Goal: Find specific page/section

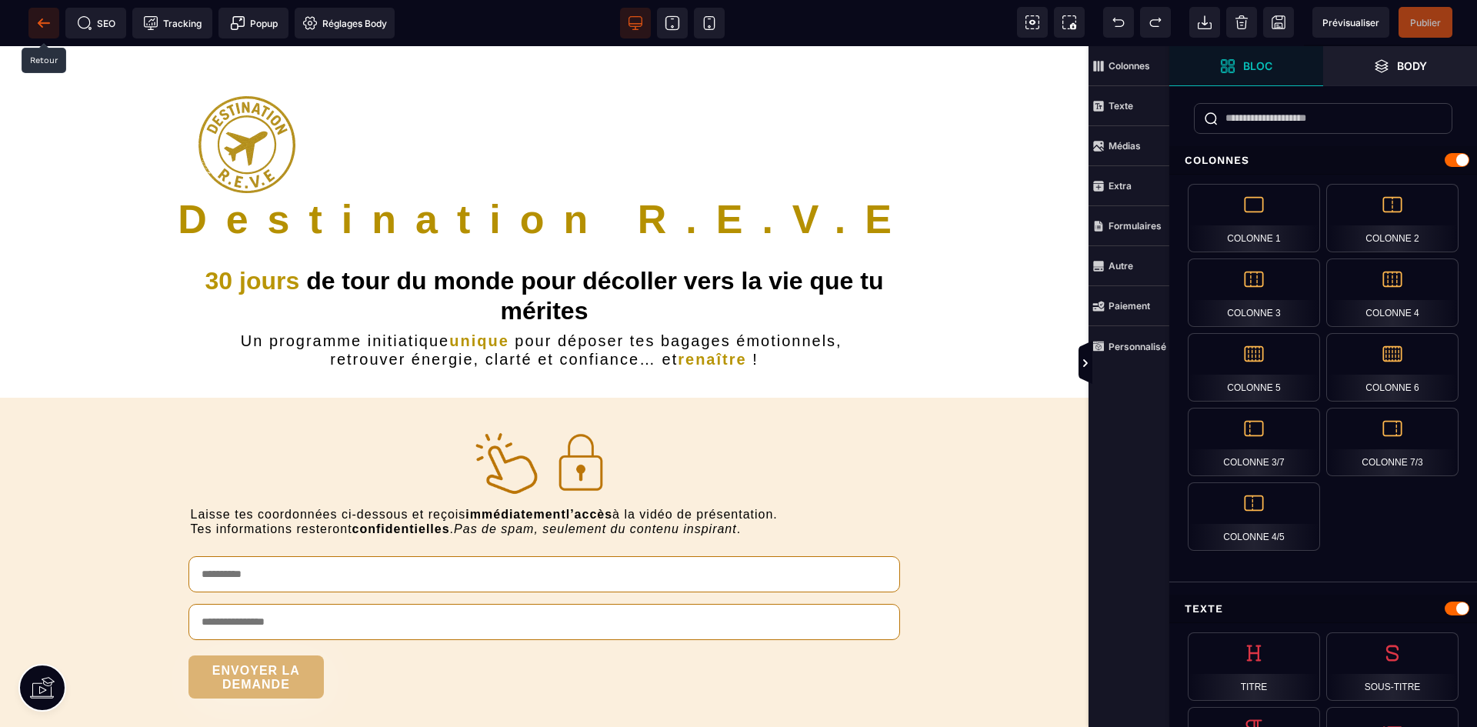
click at [45, 26] on icon at bounding box center [43, 22] width 15 height 15
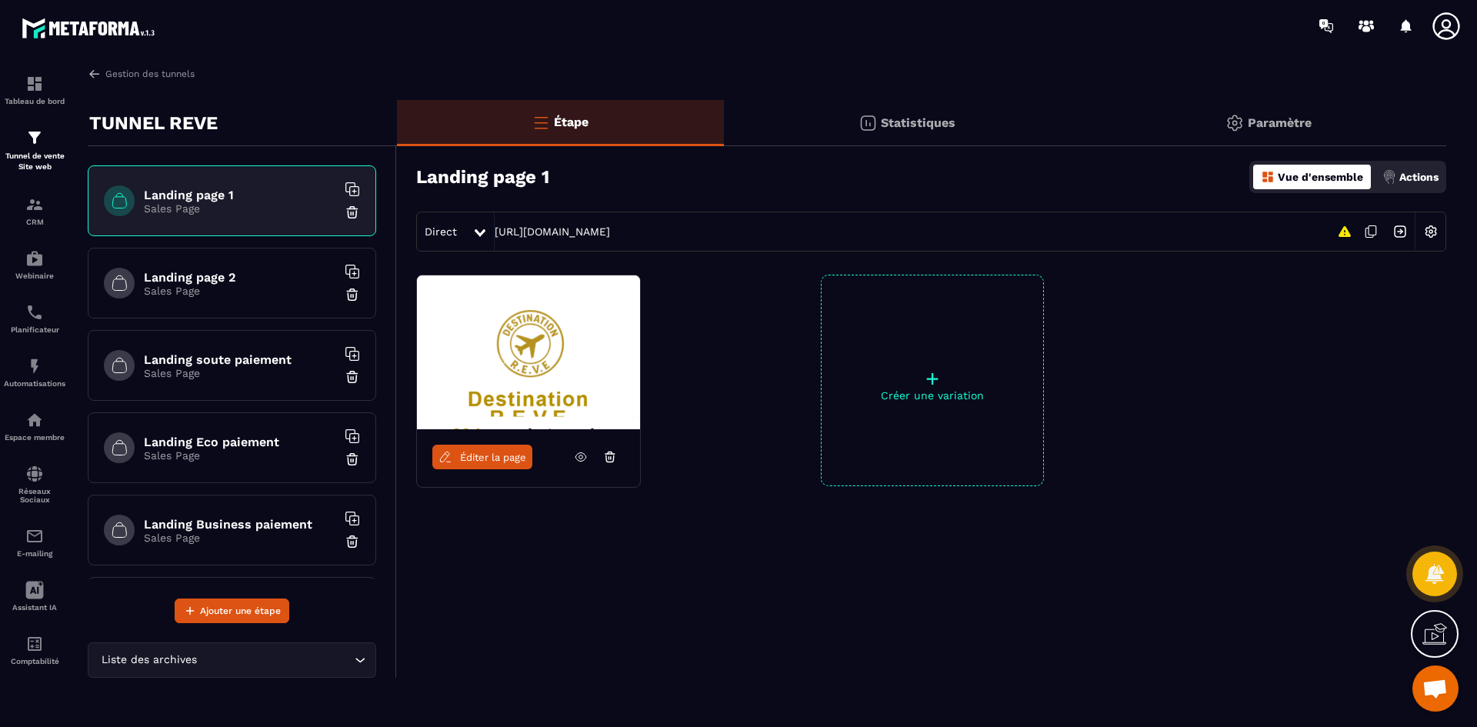
click at [181, 285] on p "Sales Page" at bounding box center [240, 291] width 192 height 12
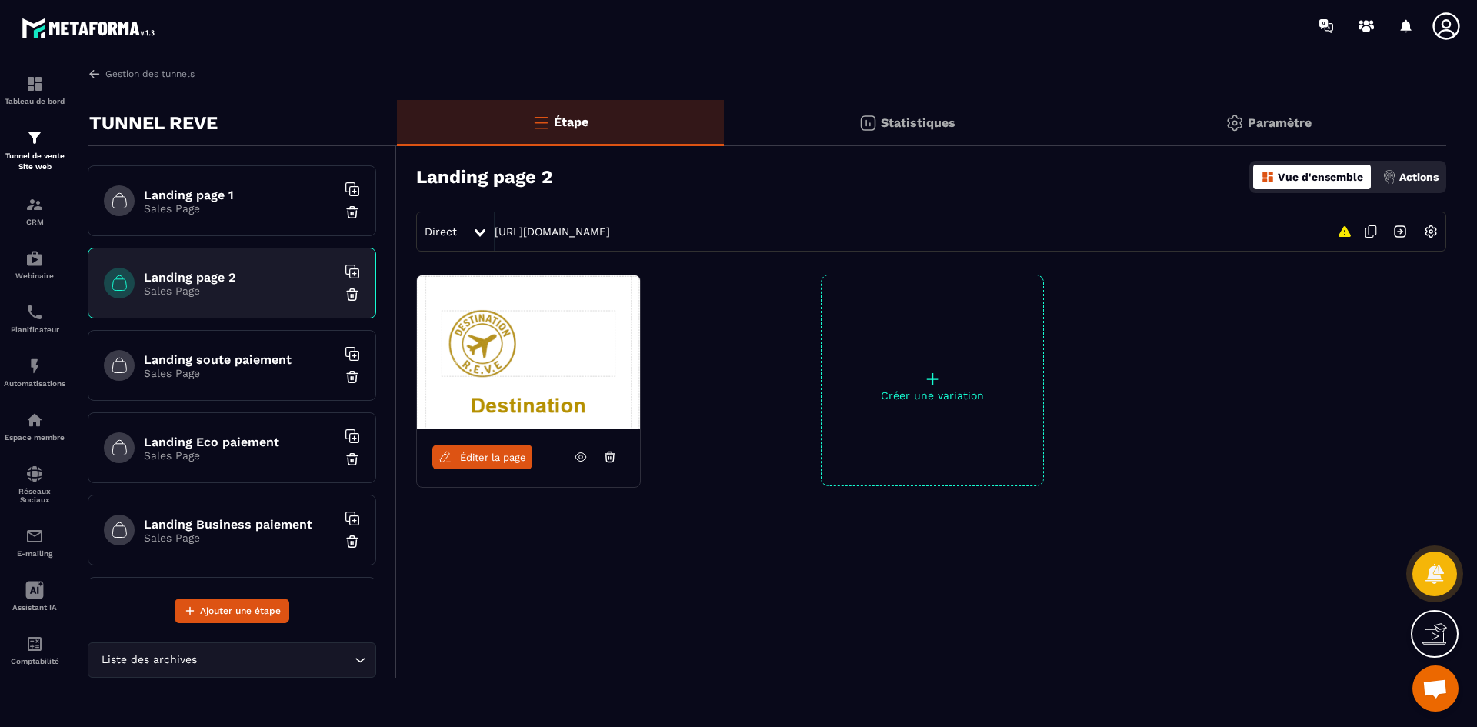
click at [516, 458] on span "Éditer la page" at bounding box center [493, 458] width 66 height 12
